Goal: Information Seeking & Learning: Learn about a topic

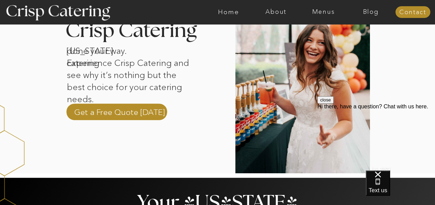
scroll to position [245, 0]
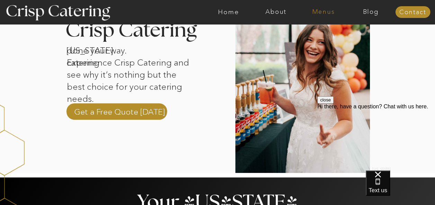
click at [320, 12] on nav "Menus" at bounding box center [323, 12] width 47 height 7
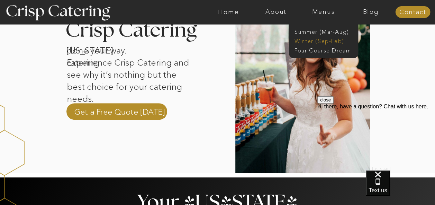
click at [318, 39] on nav "Winter (Sep-Feb)" at bounding box center [322, 40] width 57 height 7
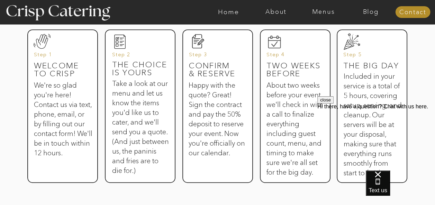
scroll to position [379, 0]
click at [148, 80] on h3 "Take a look at our menu and let us know the items you'd like us to cater, and w…" at bounding box center [140, 119] width 57 height 80
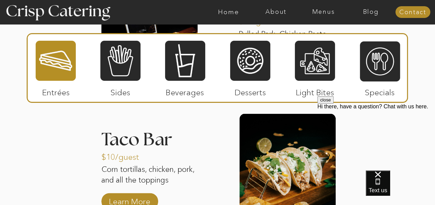
scroll to position [983, 0]
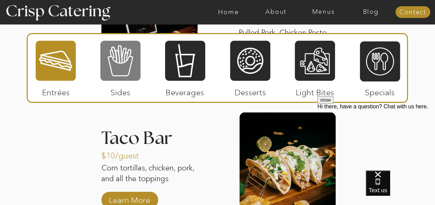
click at [107, 70] on div at bounding box center [120, 61] width 40 height 42
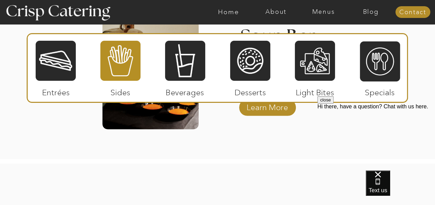
scroll to position [1253, 0]
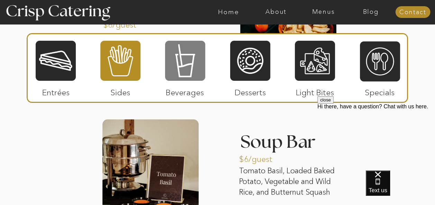
click at [195, 62] on div at bounding box center [185, 61] width 40 height 42
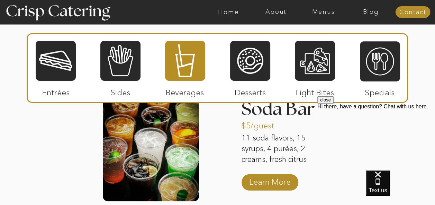
scroll to position [881, 0]
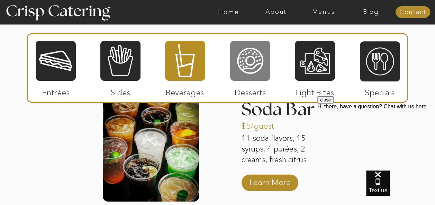
click at [248, 65] on div at bounding box center [250, 61] width 40 height 42
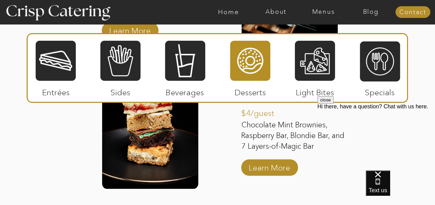
scroll to position [1201, 0]
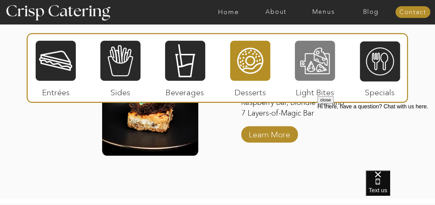
click at [307, 53] on div at bounding box center [315, 61] width 40 height 42
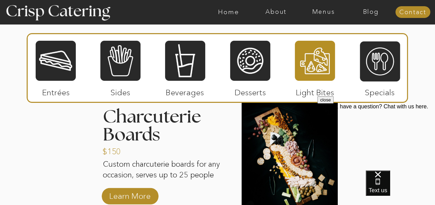
scroll to position [879, 0]
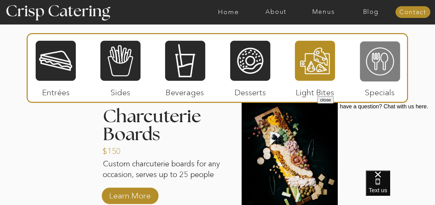
click at [391, 70] on div at bounding box center [380, 62] width 40 height 42
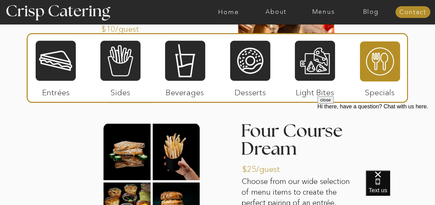
scroll to position [985, 0]
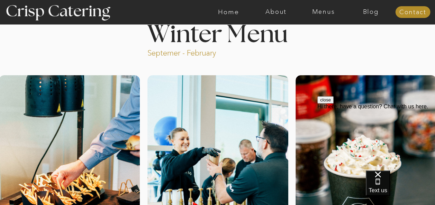
scroll to position [22, 0]
